Goal: Find specific page/section: Find specific page/section

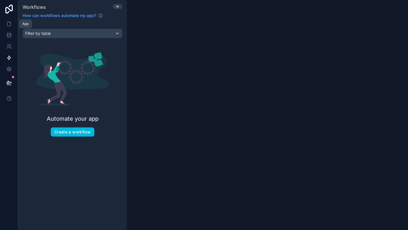
click at [9, 26] on icon at bounding box center [8, 24] width 3 height 4
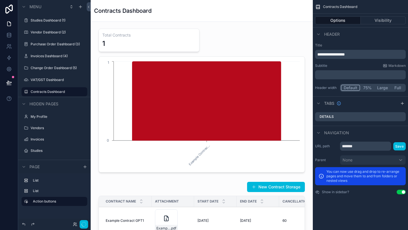
click at [82, 225] on icon "button" at bounding box center [84, 224] width 5 height 5
